Goal: Task Accomplishment & Management: Use online tool/utility

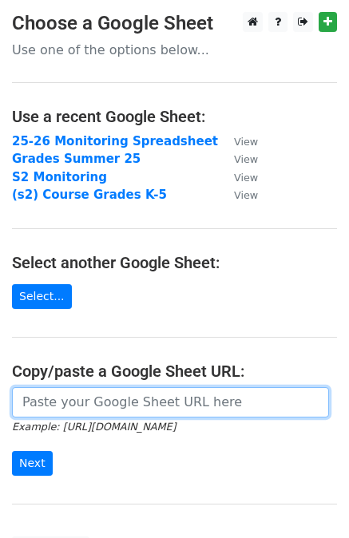
click at [118, 409] on input "url" at bounding box center [170, 402] width 317 height 30
paste input "[URL][DOMAIN_NAME]"
type input "[URL][DOMAIN_NAME]"
click at [12, 451] on input "Next" at bounding box center [32, 463] width 41 height 25
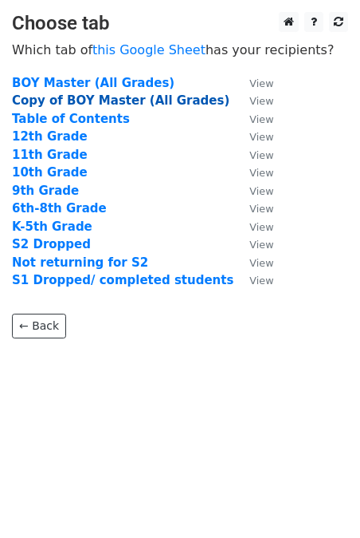
click at [53, 100] on strong "Copy of BOY Master (All Grades)" at bounding box center [121, 100] width 218 height 14
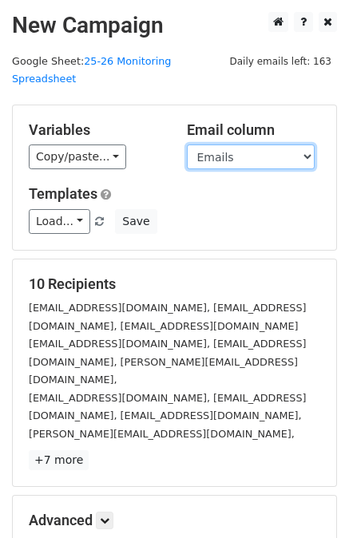
click at [235, 144] on select "Current Student of Concern Full time virtual Student Last Name Student First Na…" at bounding box center [251, 156] width 128 height 25
click at [187, 144] on select "Current Student of Concern Full time virtual Student Last Name Student First Na…" at bounding box center [251, 156] width 128 height 25
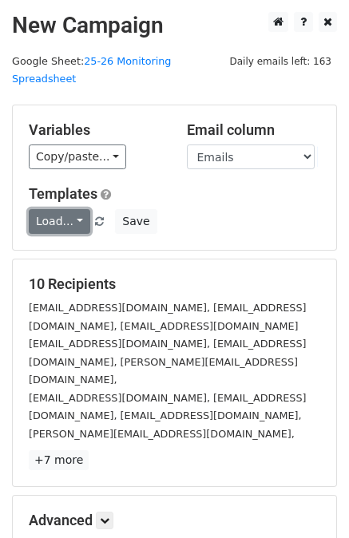
click at [74, 209] on link "Load..." at bounding box center [59, 221] width 61 height 25
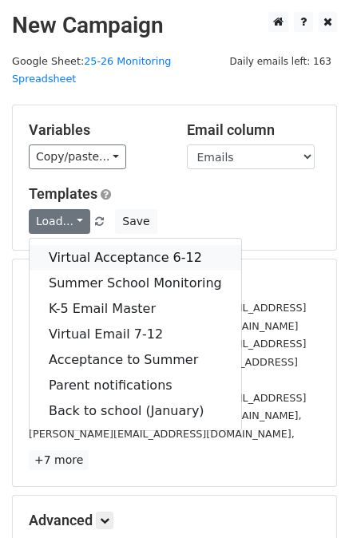
click at [80, 245] on link "Virtual Acceptance 6-12" at bounding box center [135, 258] width 211 height 26
